Goal: Transaction & Acquisition: Purchase product/service

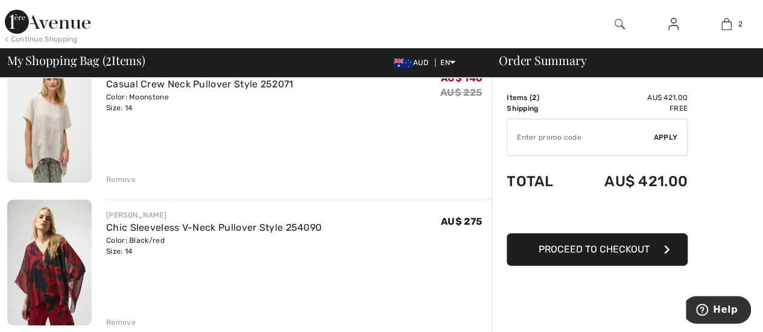
scroll to position [60, 0]
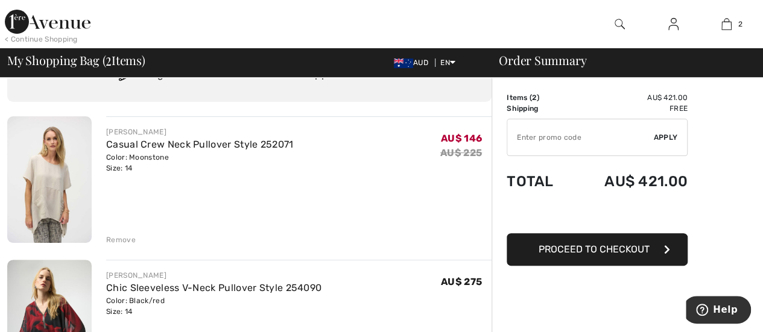
click at [116, 239] on div "Remove" at bounding box center [121, 240] width 30 height 11
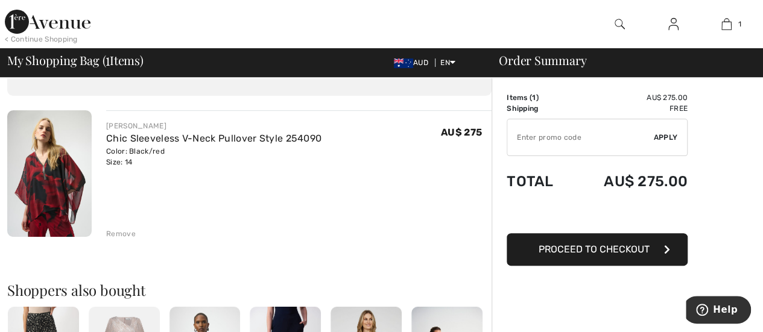
scroll to position [0, 0]
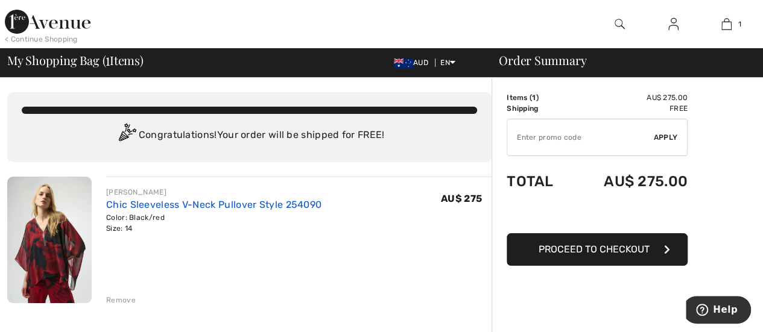
click at [135, 203] on link "Chic Sleeveless V-Neck Pullover Style 254090" at bounding box center [213, 204] width 215 height 11
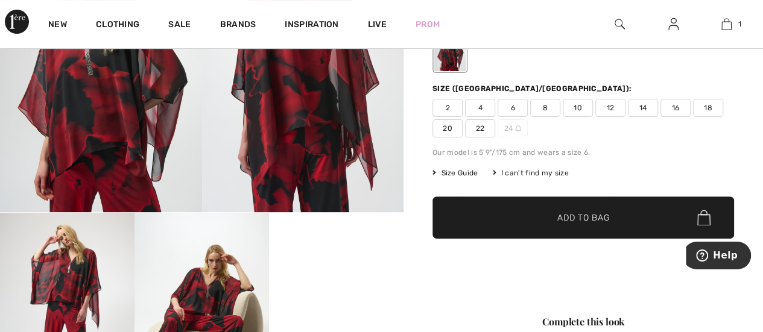
scroll to position [181, 0]
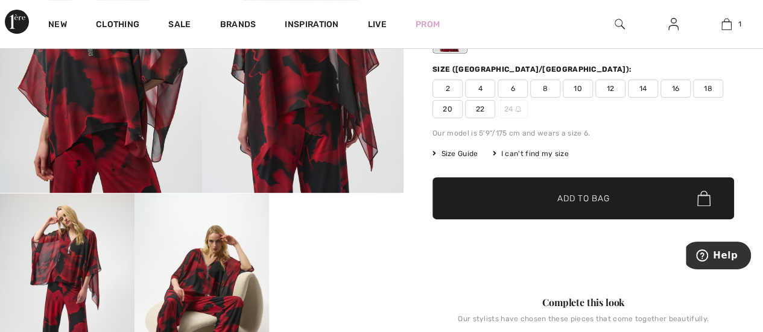
click at [460, 152] on span "Size Guide" at bounding box center [455, 153] width 45 height 11
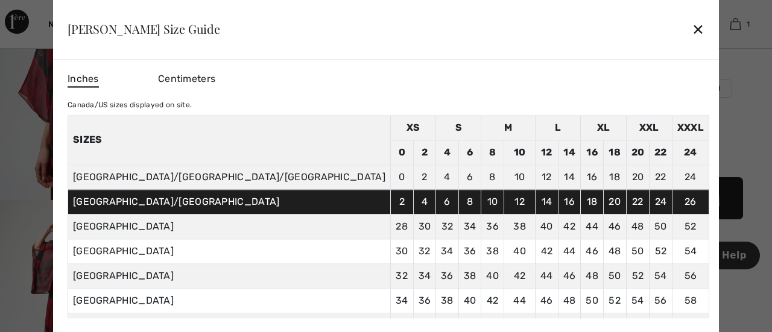
click at [692, 30] on div "✕" at bounding box center [698, 29] width 13 height 25
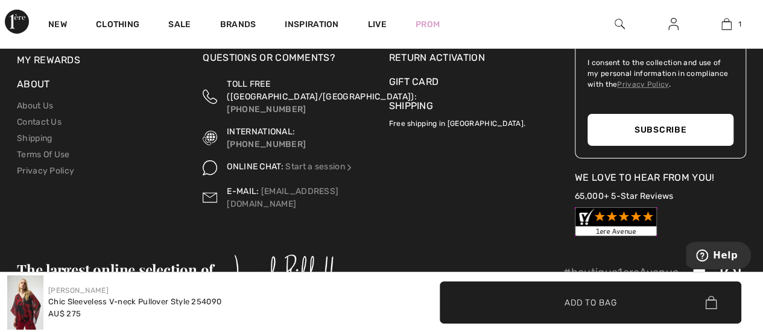
scroll to position [2051, 0]
